Goal: Information Seeking & Learning: Learn about a topic

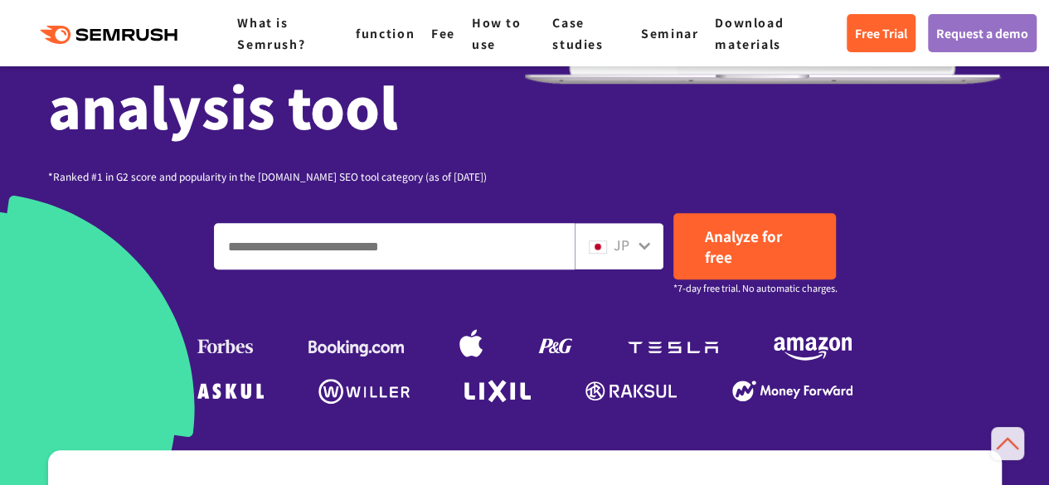
scroll to position [332, 0]
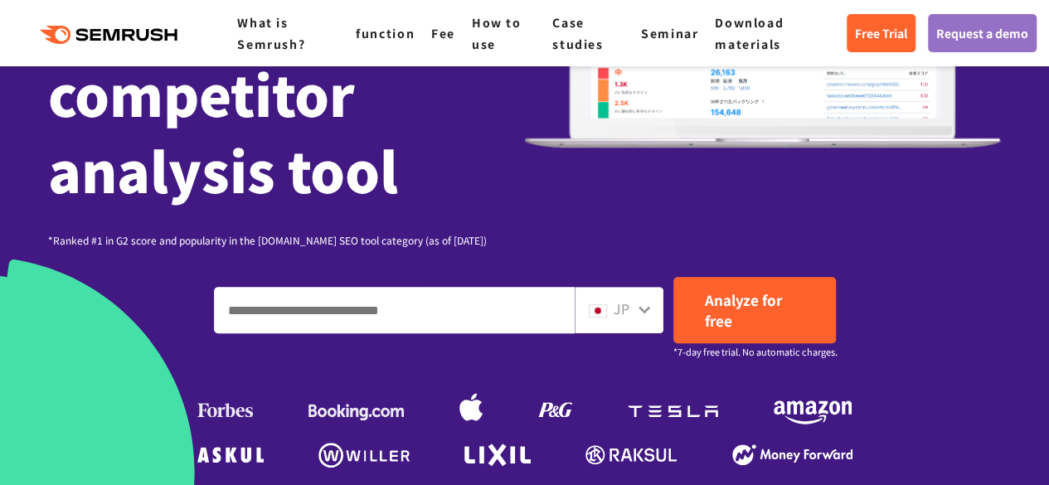
click at [644, 302] on div at bounding box center [644, 308] width 13 height 22
click at [645, 315] on icon at bounding box center [644, 309] width 13 height 13
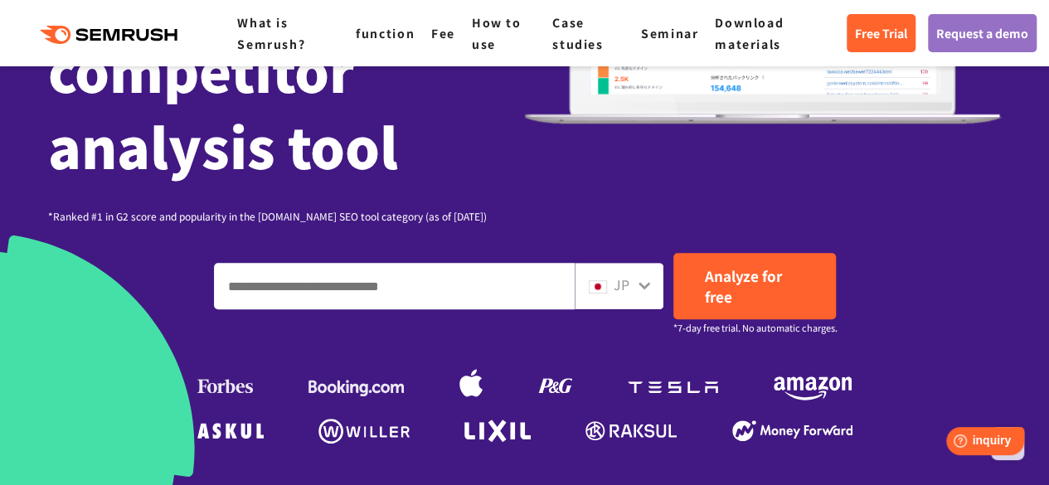
scroll to position [214, 0]
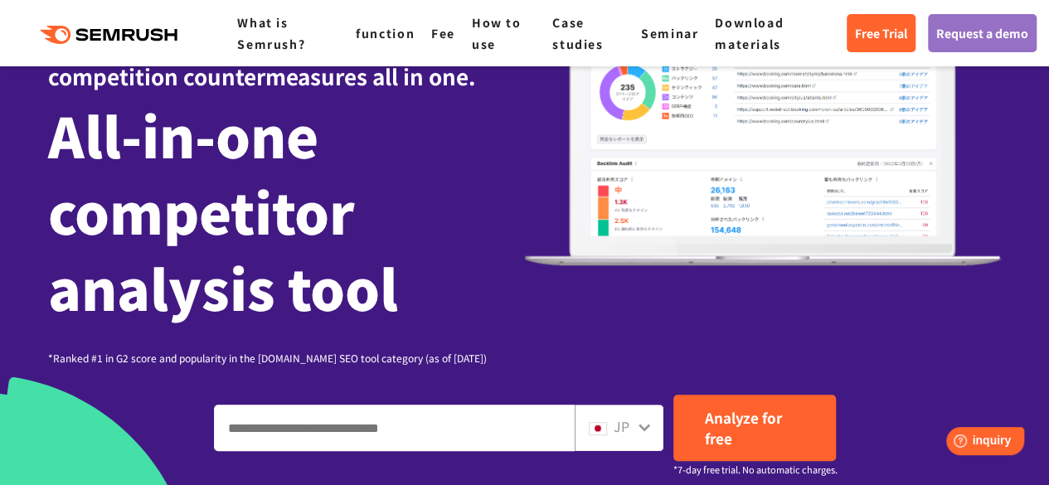
click at [468, 435] on input "Enter a domain, keyword or URL" at bounding box center [394, 427] width 359 height 45
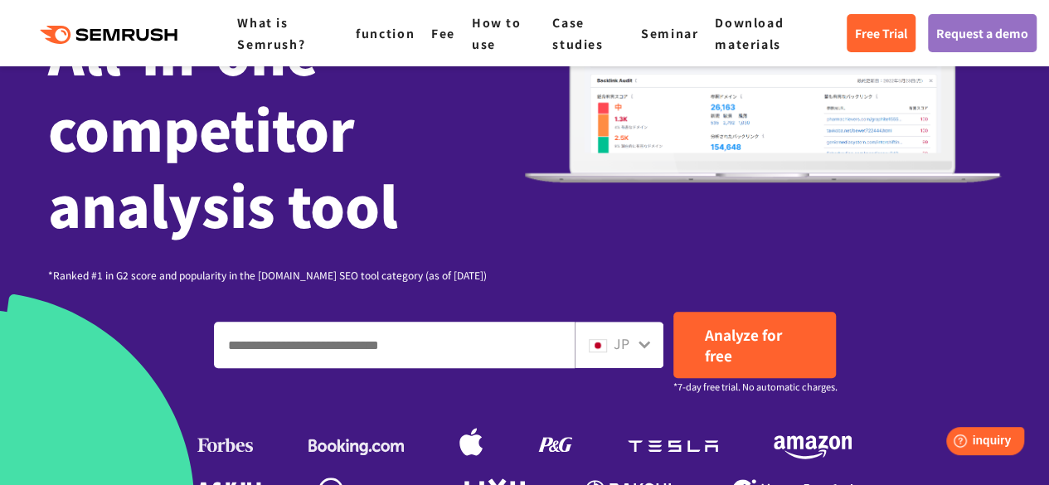
click at [368, 346] on input "Enter a domain, keyword or URL" at bounding box center [394, 345] width 359 height 45
click at [685, 445] on img at bounding box center [673, 446] width 90 height 12
click at [779, 436] on img at bounding box center [813, 444] width 78 height 36
click at [783, 440] on img at bounding box center [813, 444] width 78 height 36
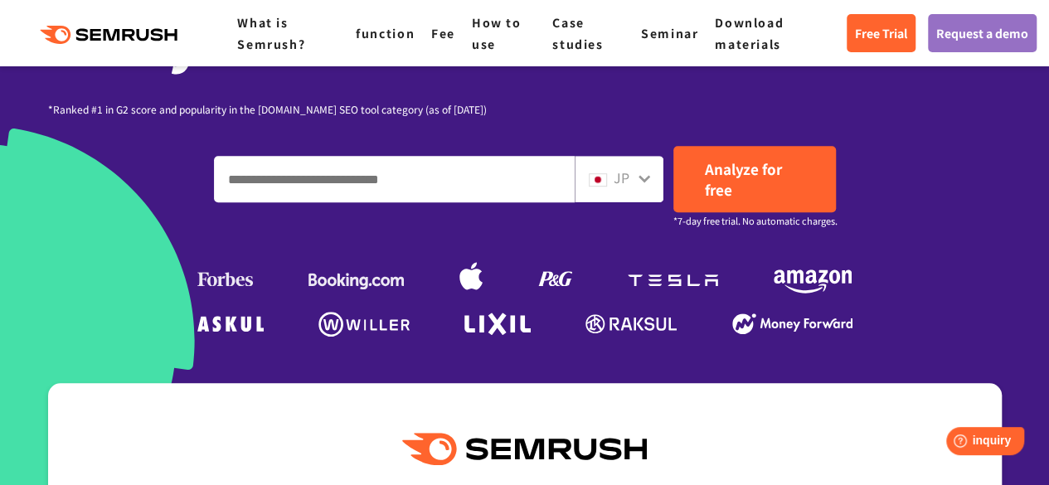
scroll to position [463, 0]
click at [511, 320] on img at bounding box center [497, 324] width 66 height 22
click at [468, 279] on img at bounding box center [470, 278] width 23 height 36
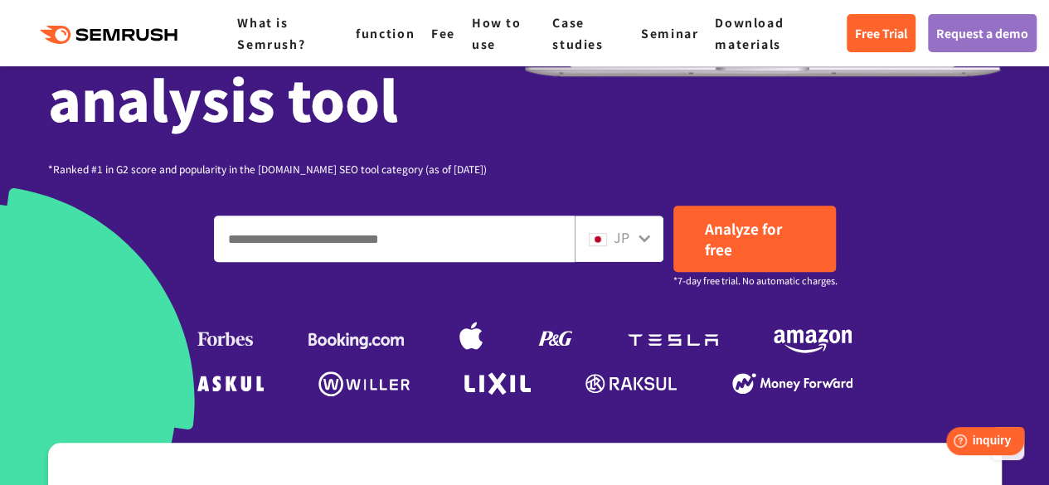
scroll to position [380, 0]
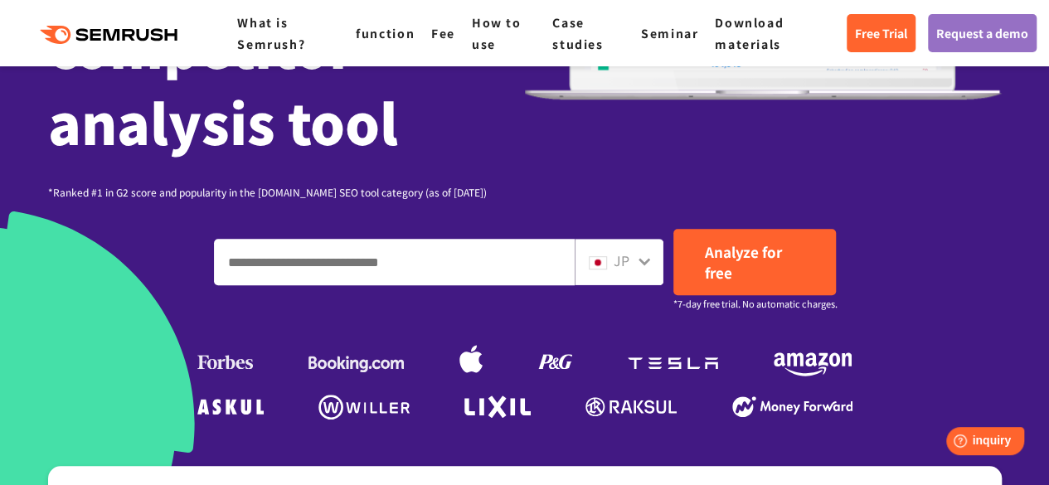
paste input "******"
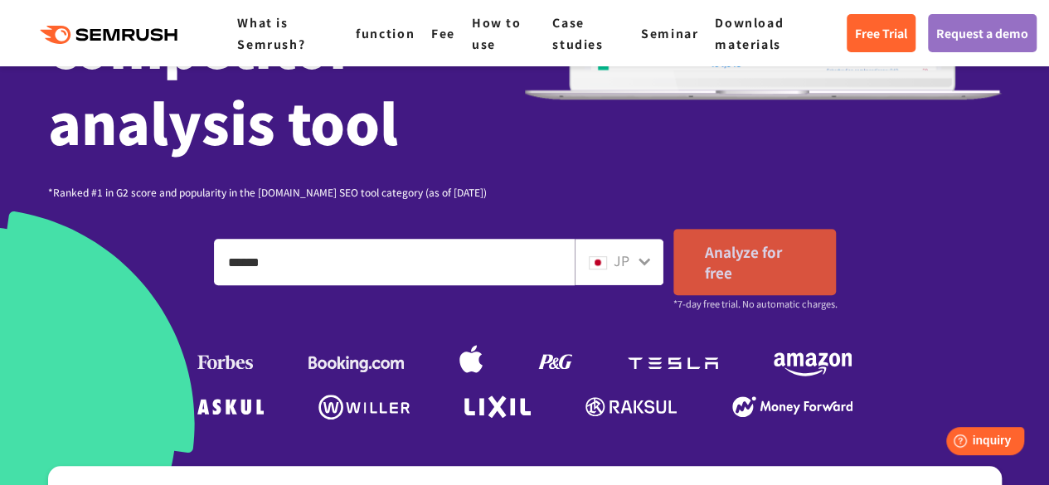
type input "******"
click at [706, 269] on font "Analyze for free" at bounding box center [743, 261] width 77 height 41
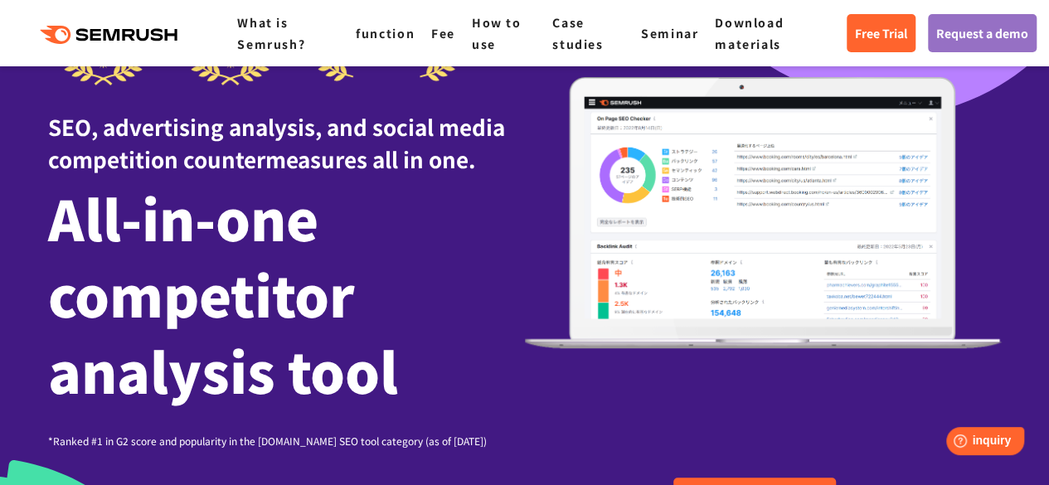
scroll to position [0, 0]
